Goal: Information Seeking & Learning: Learn about a topic

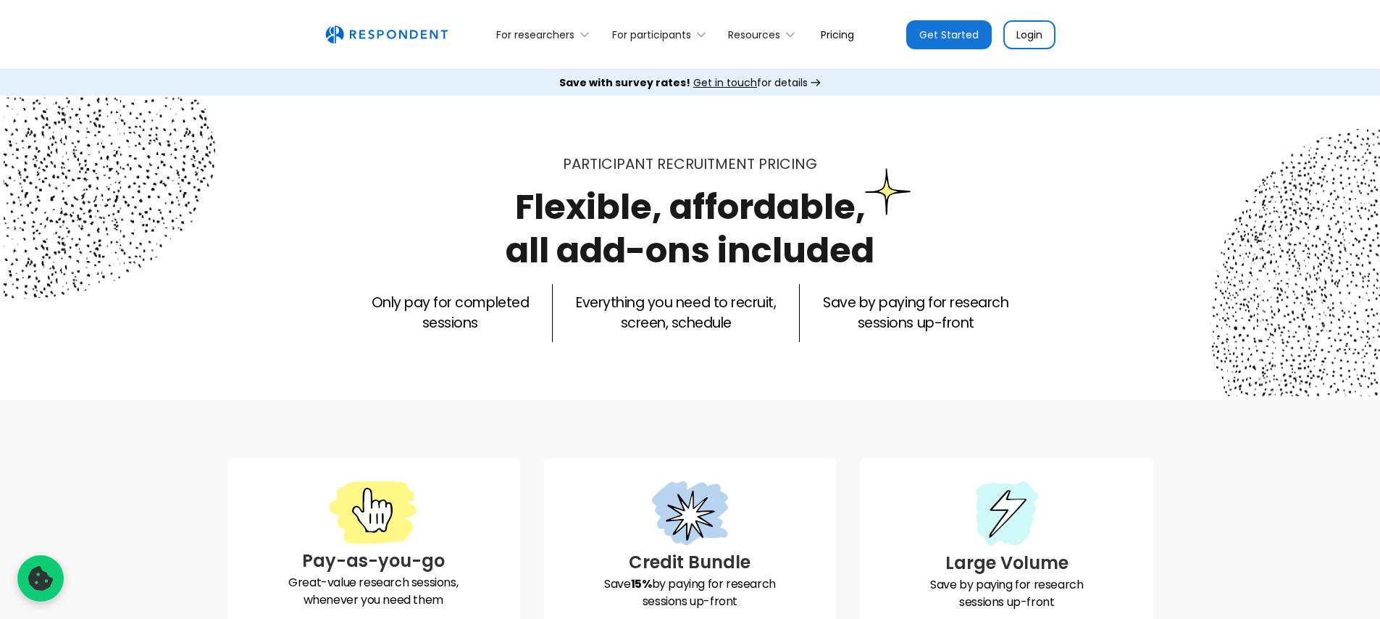
click at [843, 35] on link "Pricing" at bounding box center [837, 34] width 56 height 34
click at [843, 39] on link "Pricing" at bounding box center [837, 34] width 56 height 34
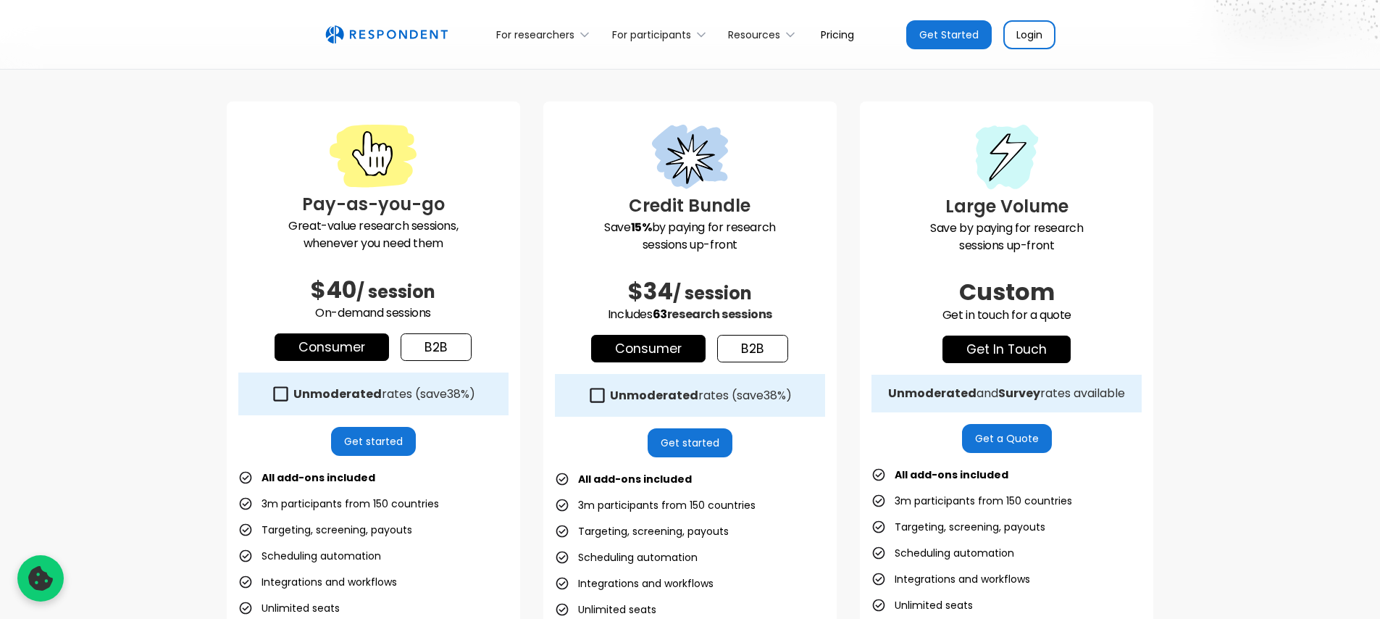
scroll to position [393, 0]
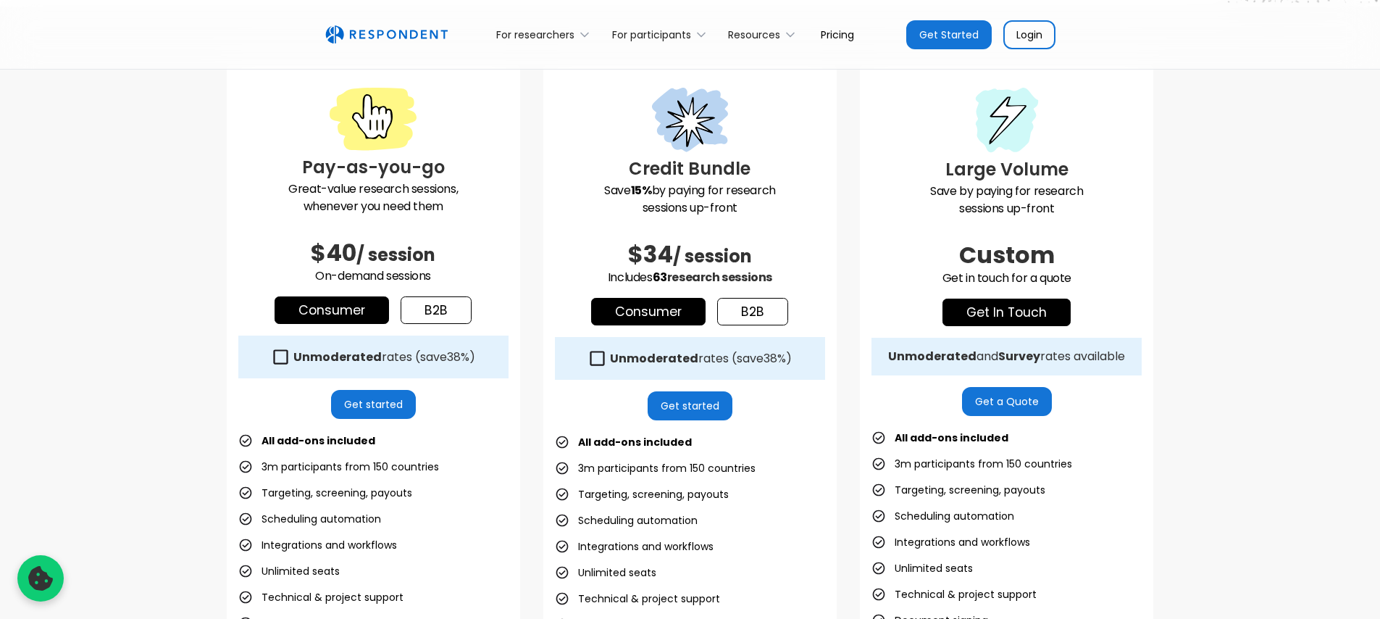
click at [277, 363] on icon at bounding box center [281, 356] width 14 height 14
click at [280, 356] on icon at bounding box center [281, 357] width 20 height 20
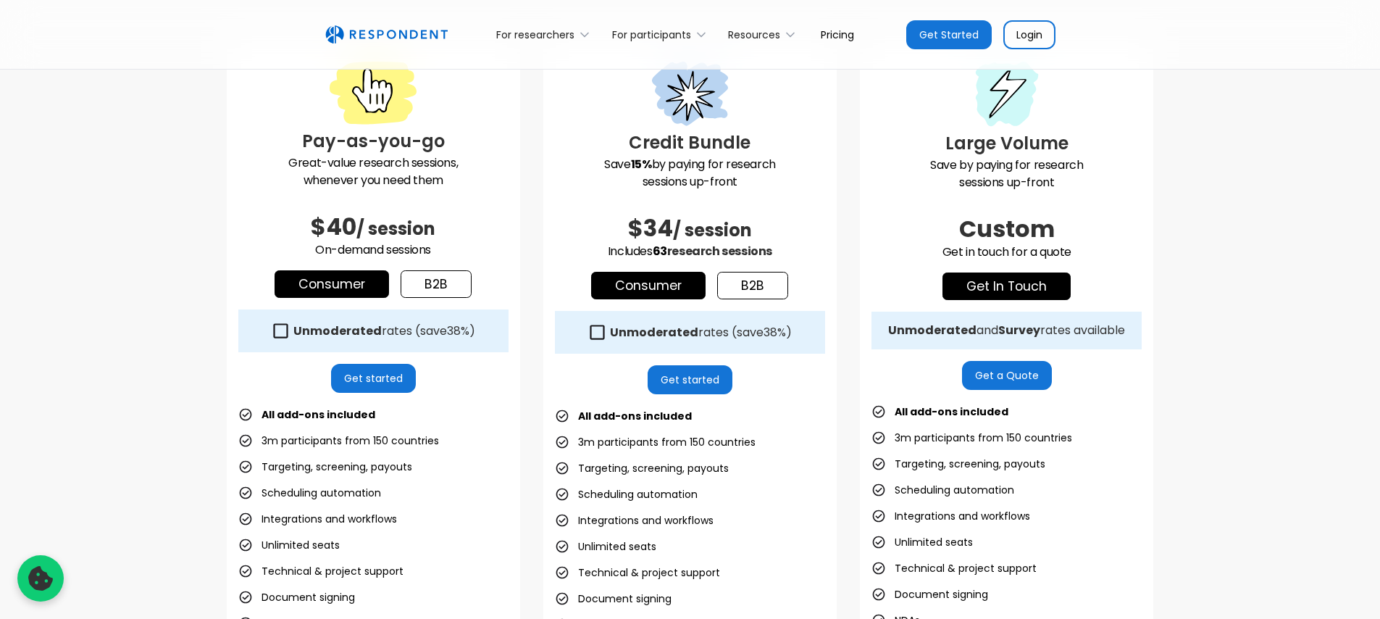
scroll to position [420, 0]
click at [597, 333] on icon at bounding box center [597, 332] width 20 height 20
click at [0, 0] on icon at bounding box center [0, 0] width 0 height 0
click at [597, 333] on icon at bounding box center [597, 332] width 20 height 20
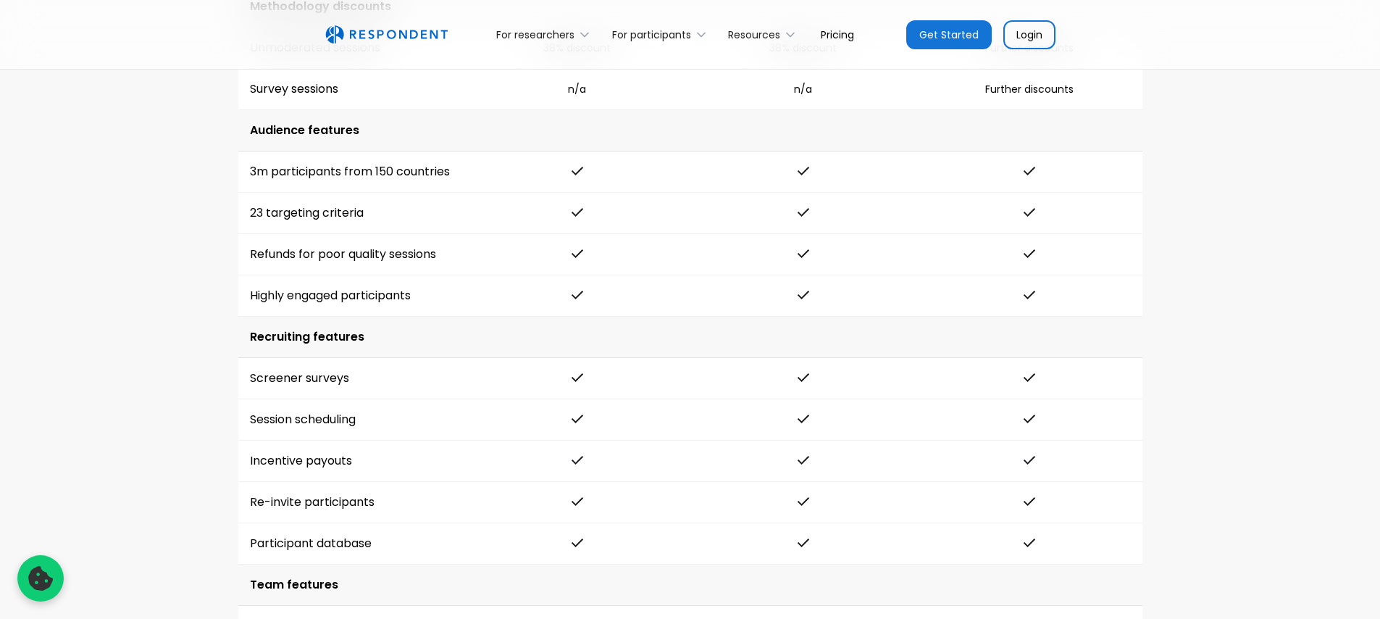
scroll to position [2249, 0]
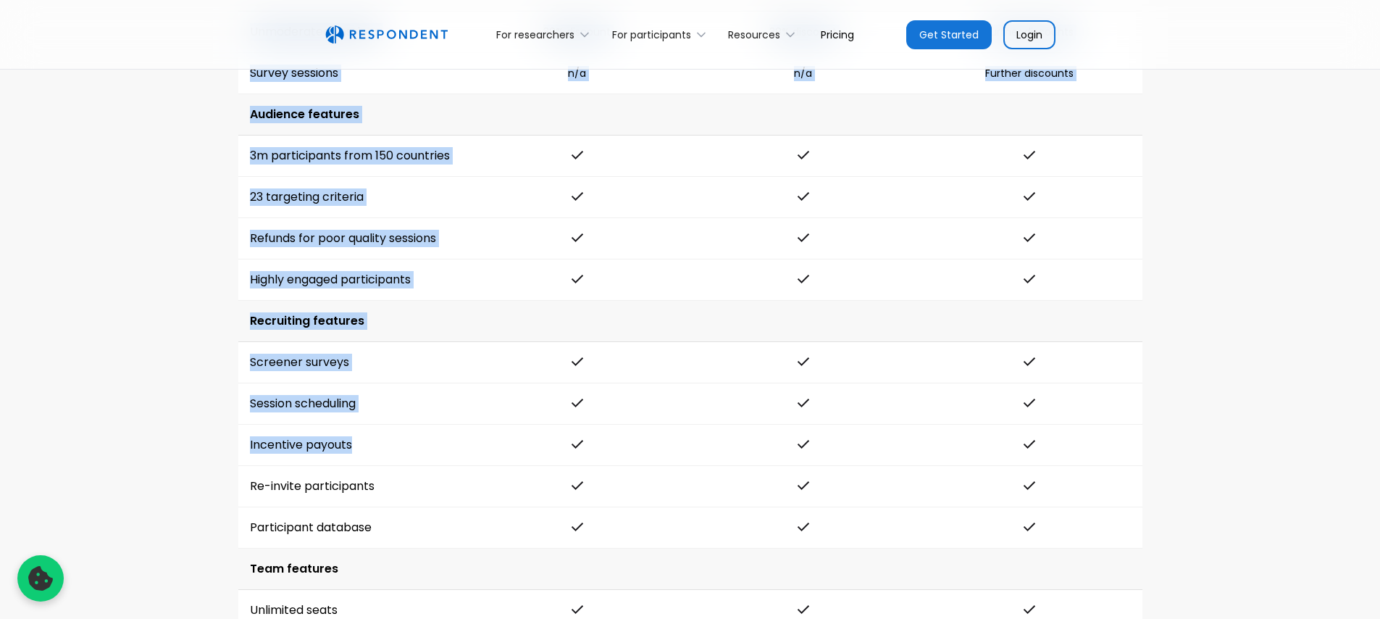
drag, startPoint x: 351, startPoint y: 446, endPoint x: 236, endPoint y: 445, distance: 114.4
click at [236, 445] on div "Methodology discounts Unmoderated sessions 38% discount 38% discount Further di…" at bounding box center [690, 598] width 927 height 1256
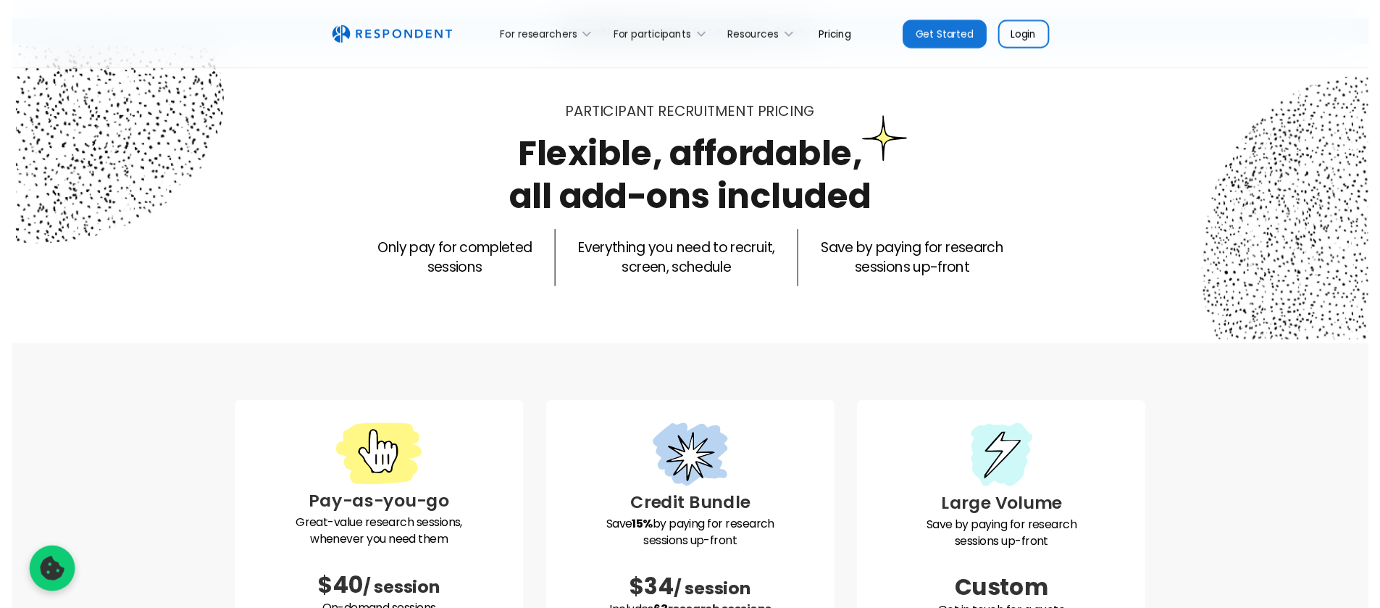
scroll to position [0, 0]
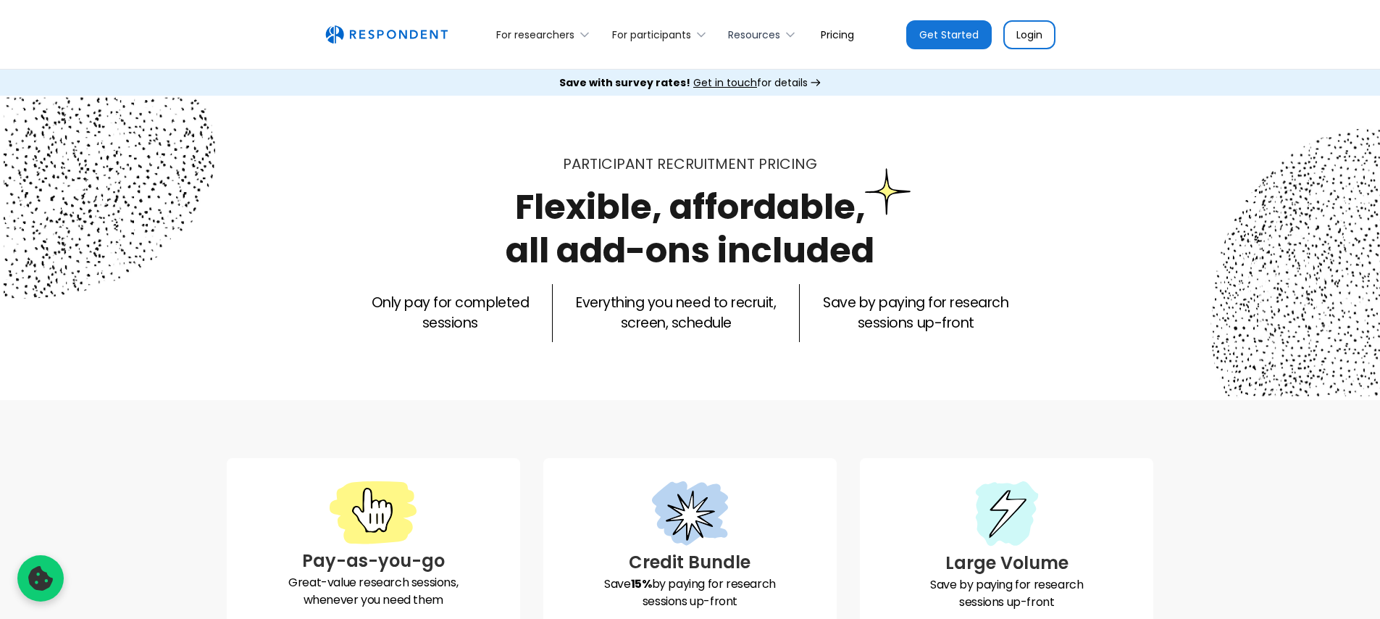
click at [789, 34] on icon at bounding box center [790, 35] width 7 height 4
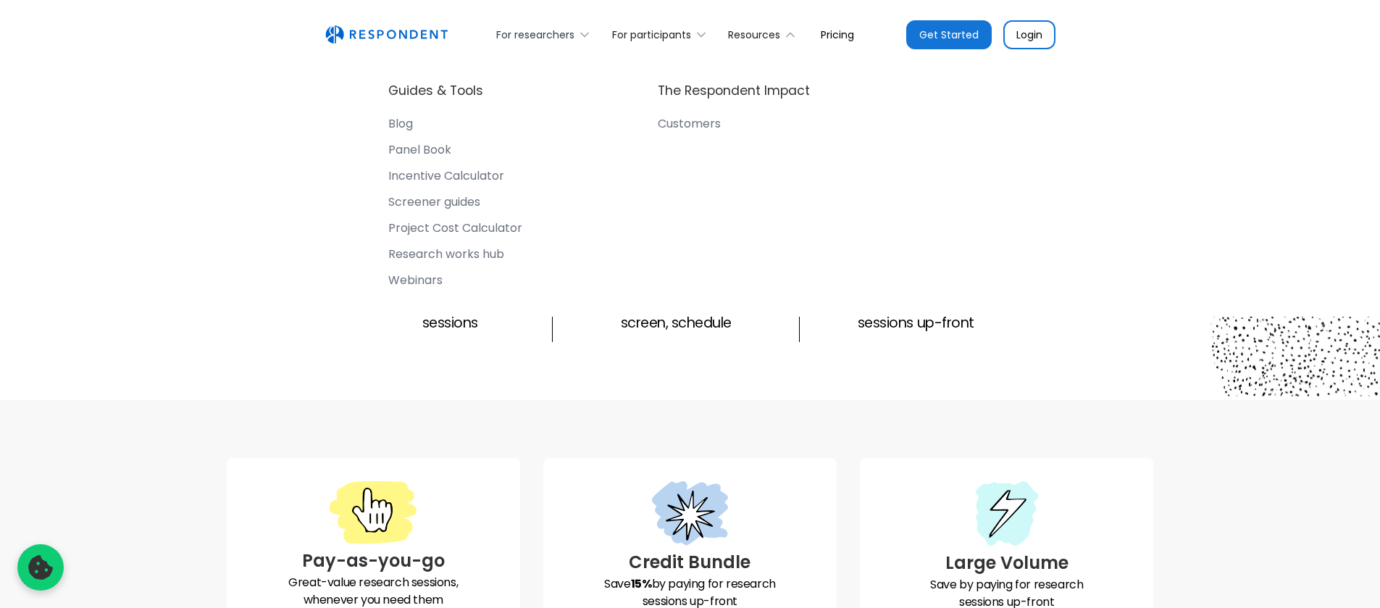
click at [588, 33] on icon at bounding box center [584, 35] width 14 height 14
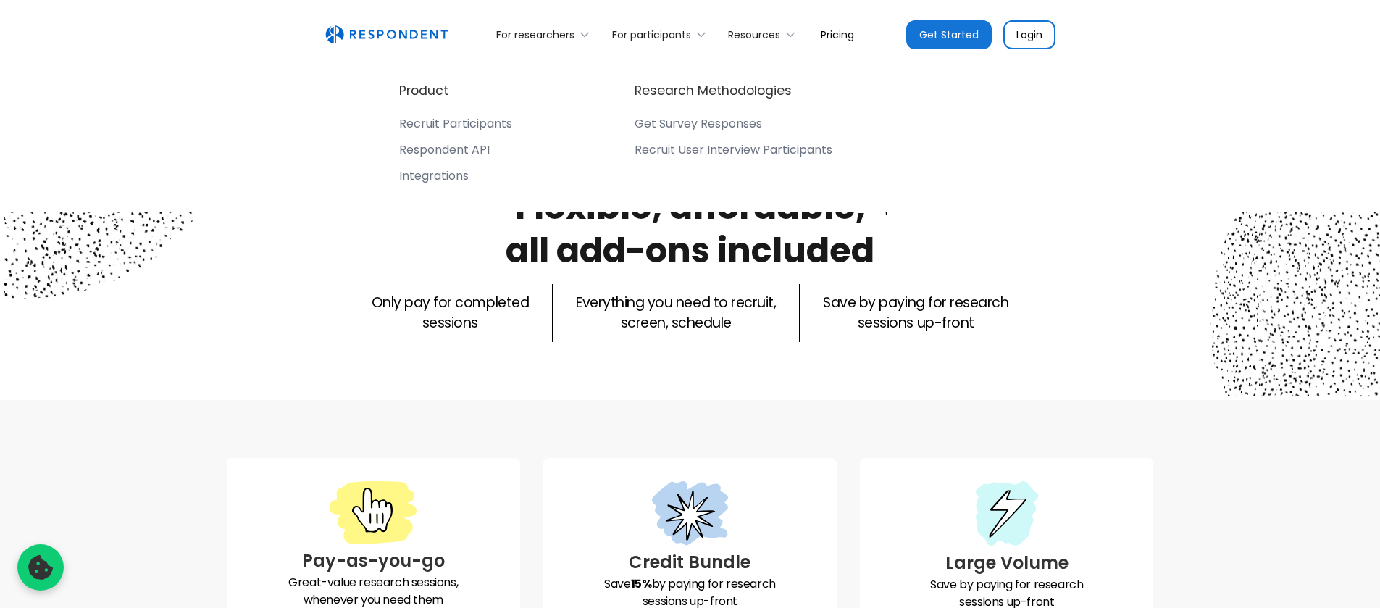
click at [479, 122] on div "Recruit Participants" at bounding box center [455, 124] width 113 height 14
